Goal: Find specific page/section: Find specific page/section

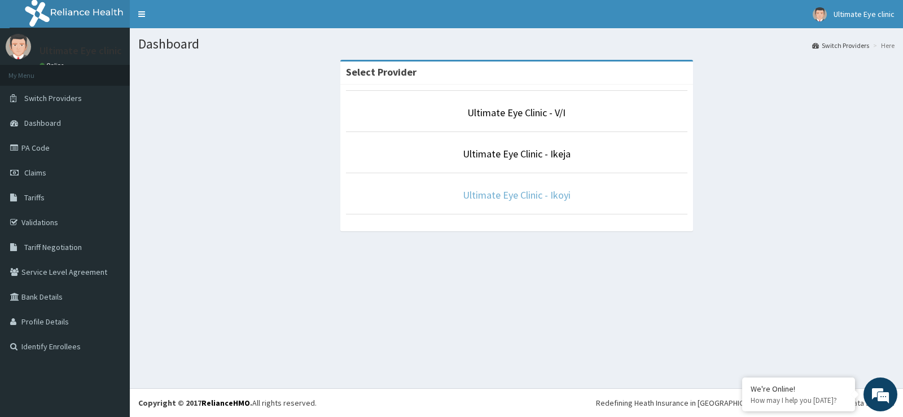
click at [532, 190] on link "Ultimate Eye Clinic - Ikoyi" at bounding box center [517, 195] width 108 height 13
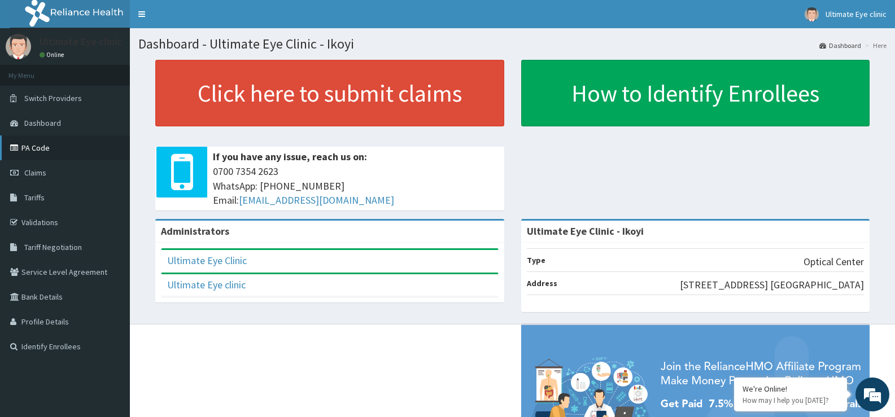
click at [48, 141] on link "PA Code" at bounding box center [65, 148] width 130 height 25
